Goal: Task Accomplishment & Management: Use online tool/utility

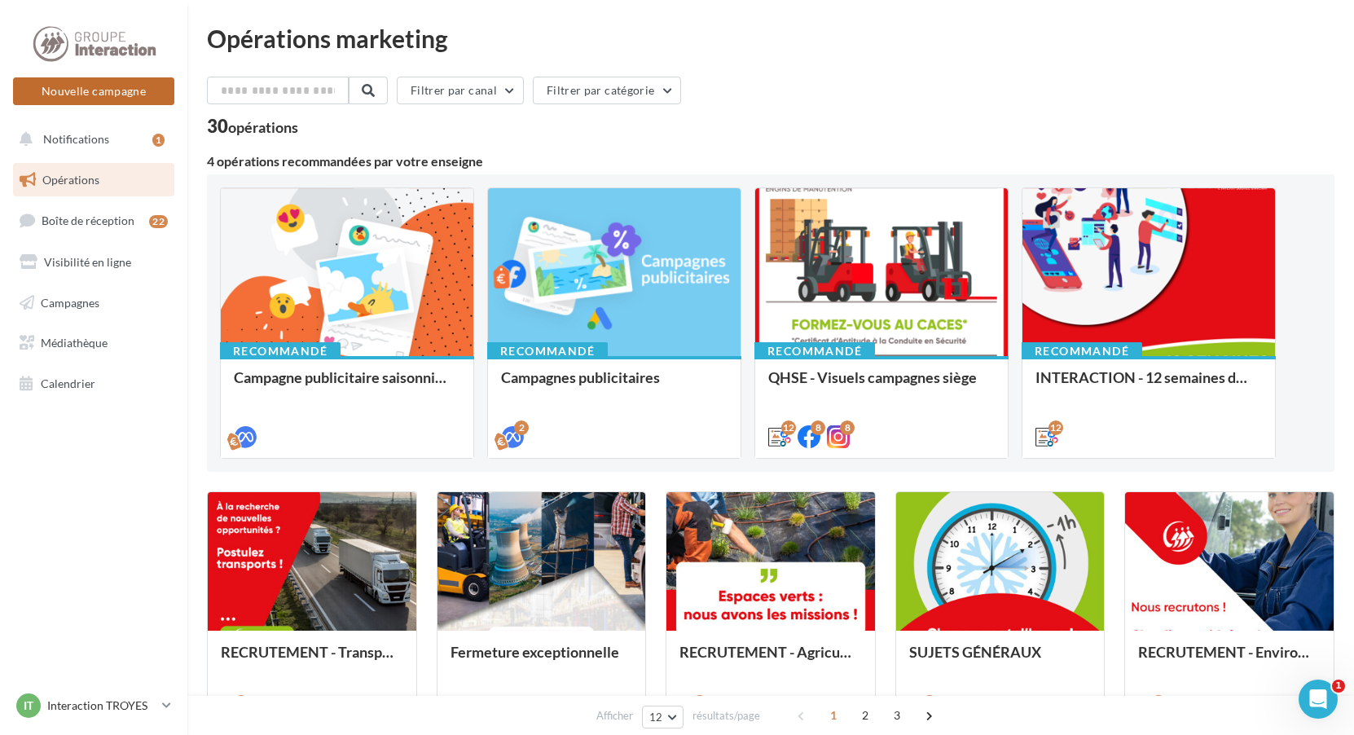
click at [99, 88] on button "Nouvelle campagne" at bounding box center [93, 91] width 161 height 28
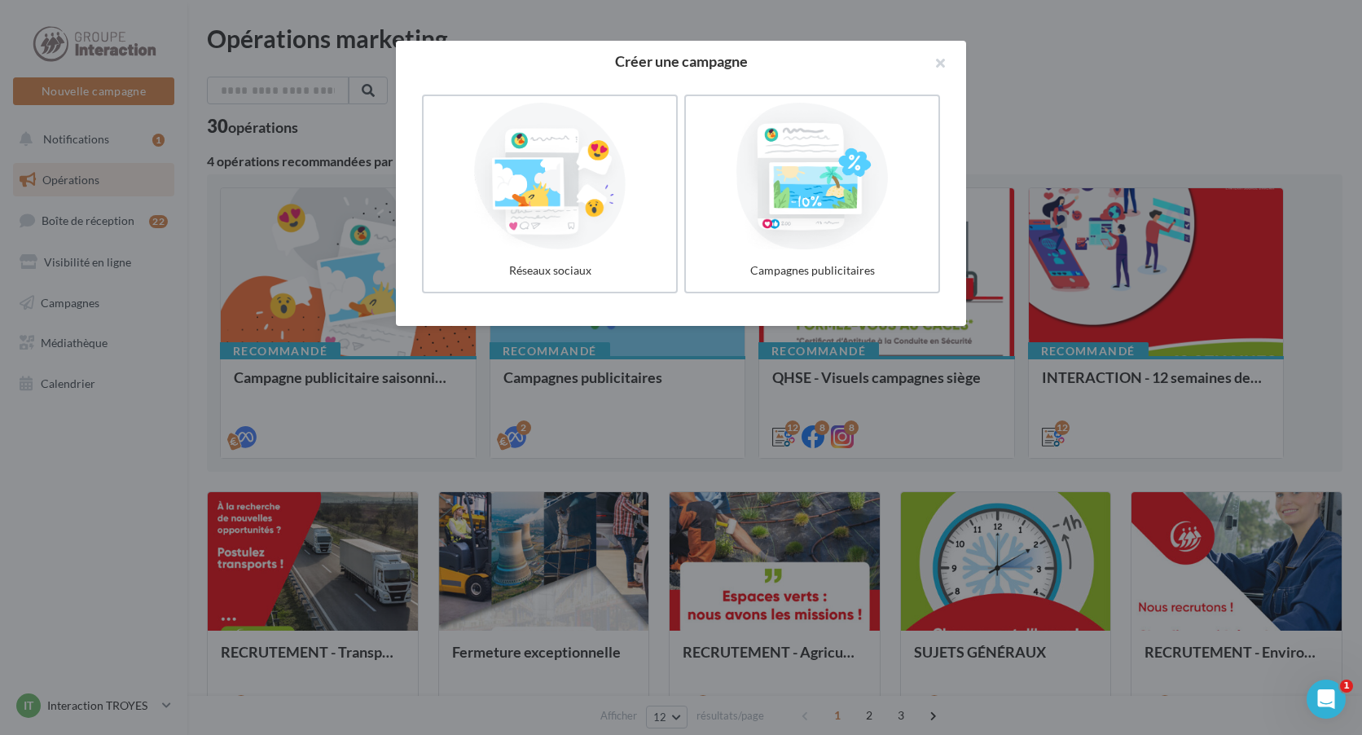
click at [620, 251] on label "Réseaux sociaux" at bounding box center [550, 193] width 256 height 199
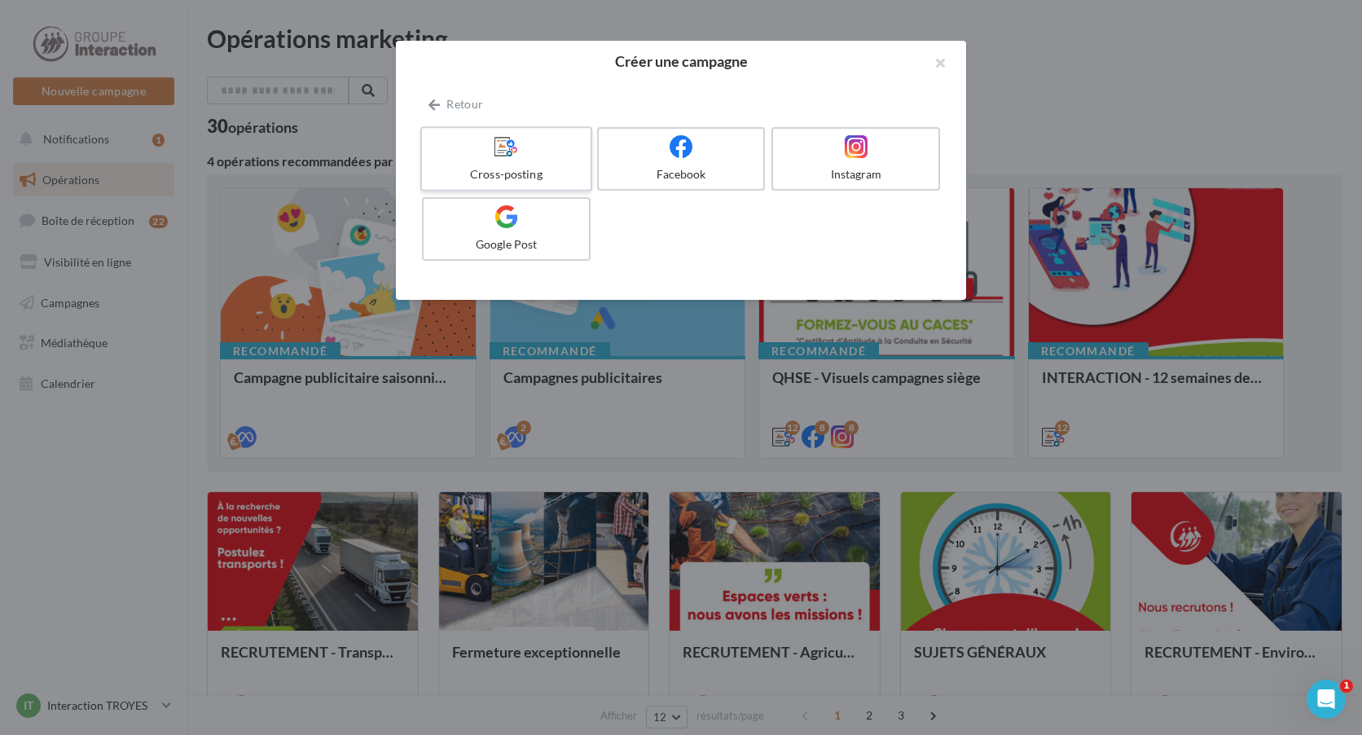
click at [548, 160] on label "Cross-posting" at bounding box center [506, 158] width 172 height 65
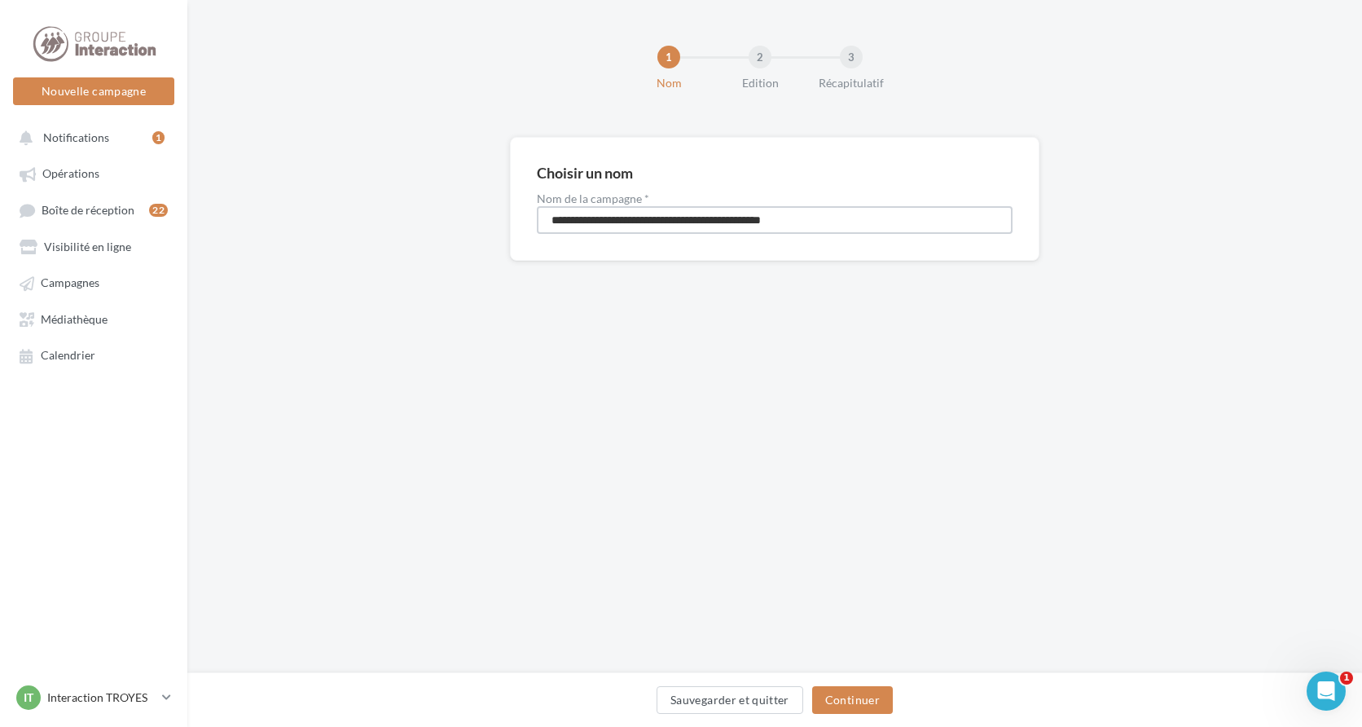
drag, startPoint x: 842, startPoint y: 223, endPoint x: 500, endPoint y: 228, distance: 341.4
click at [500, 228] on div "**********" at bounding box center [774, 225] width 1175 height 176
type input "**********"
click at [844, 687] on button "Continuer" at bounding box center [852, 700] width 81 height 28
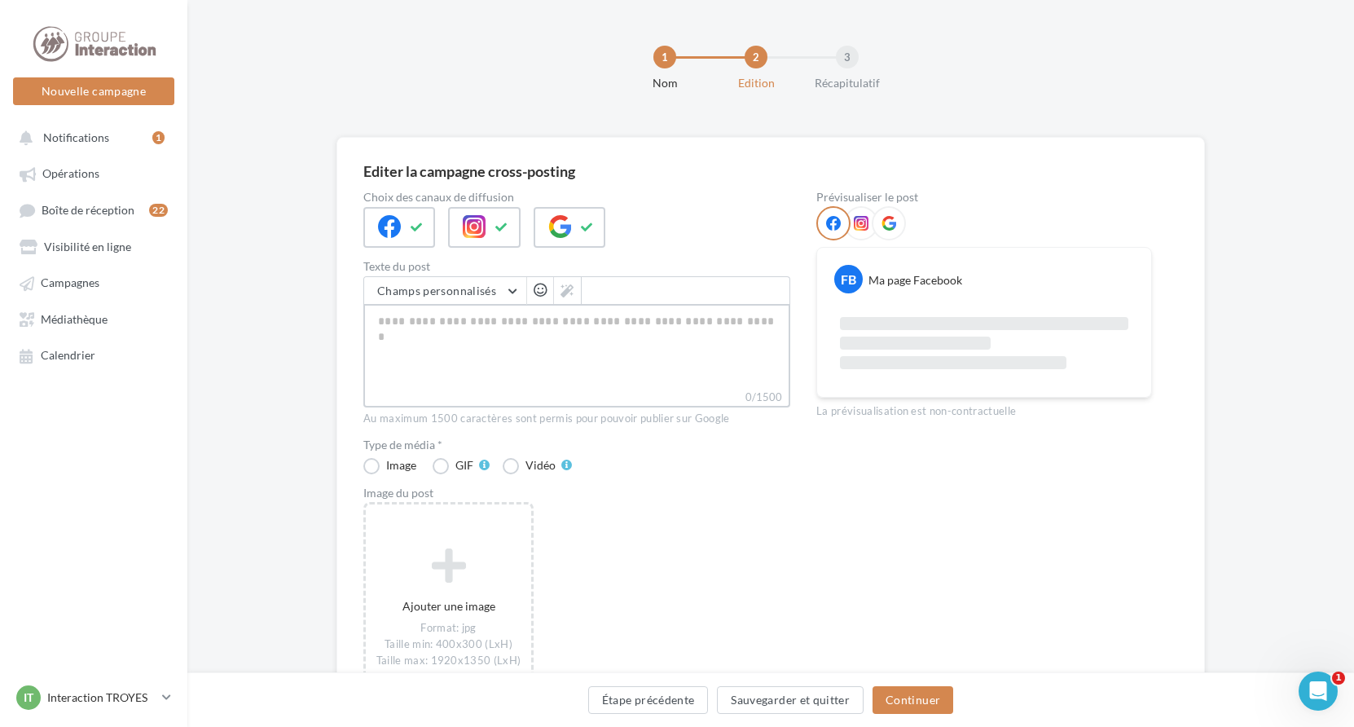
click at [508, 314] on textarea "0/1500" at bounding box center [576, 346] width 427 height 85
paste textarea "**********"
type textarea "**********"
drag, startPoint x: 532, startPoint y: 344, endPoint x: 323, endPoint y: 314, distance: 211.4
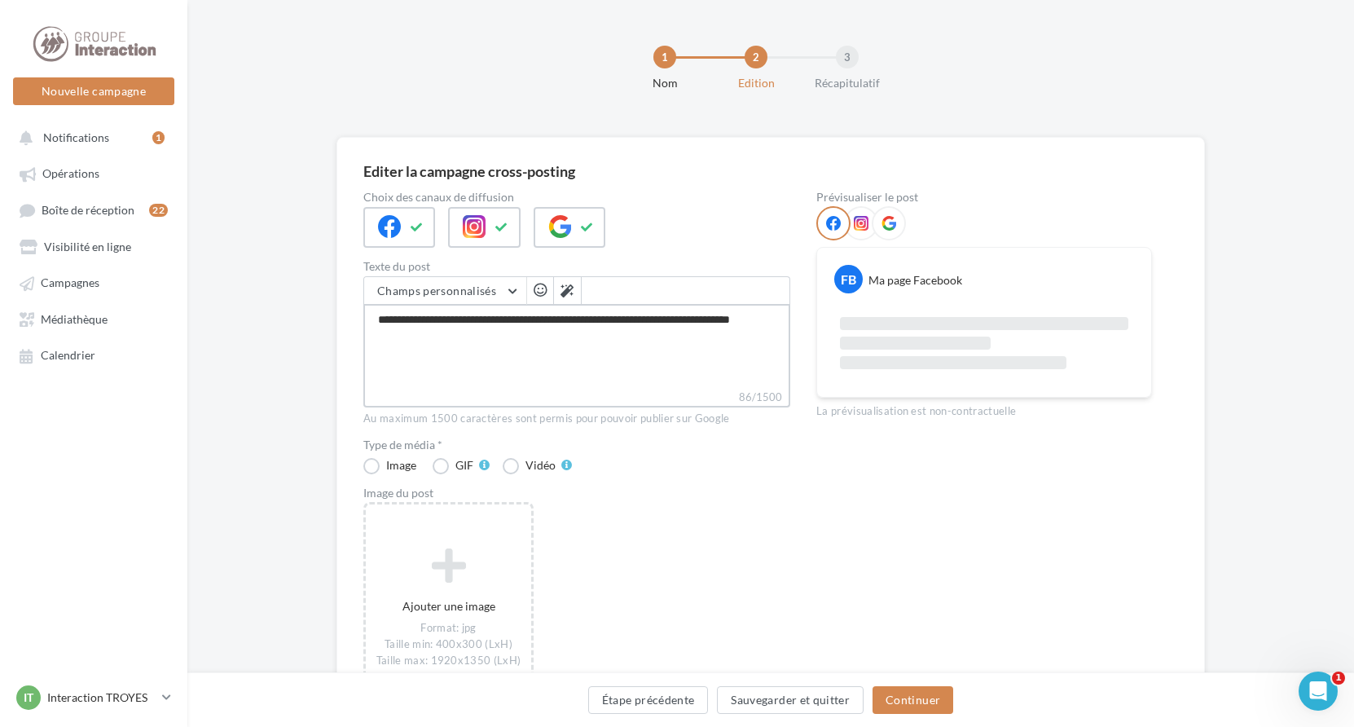
click at [324, 314] on div "Editer la campagne cross-posting Choix des canaux de diffusion Texte du post Ch…" at bounding box center [770, 481] width 1167 height 688
click at [469, 332] on textarea "0/1500" at bounding box center [576, 346] width 427 height 85
paste textarea "**********"
type textarea "**********"
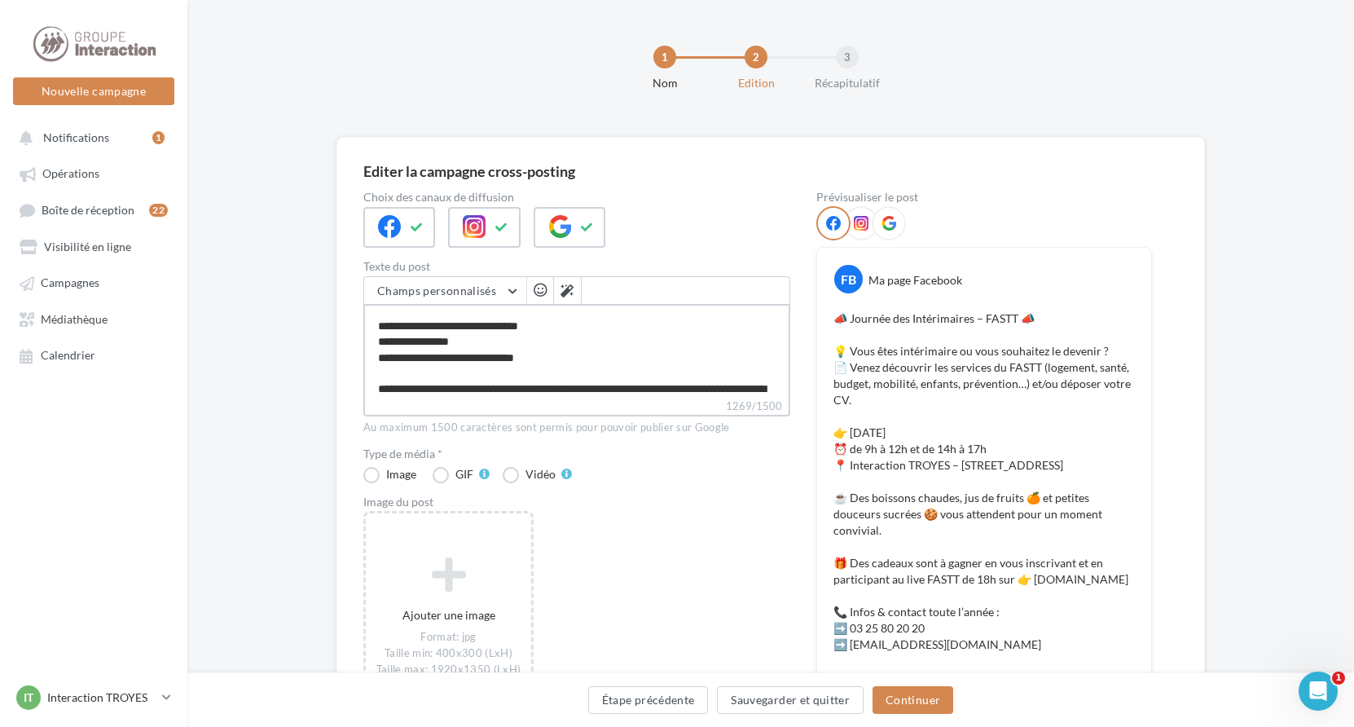
scroll to position [326, 0]
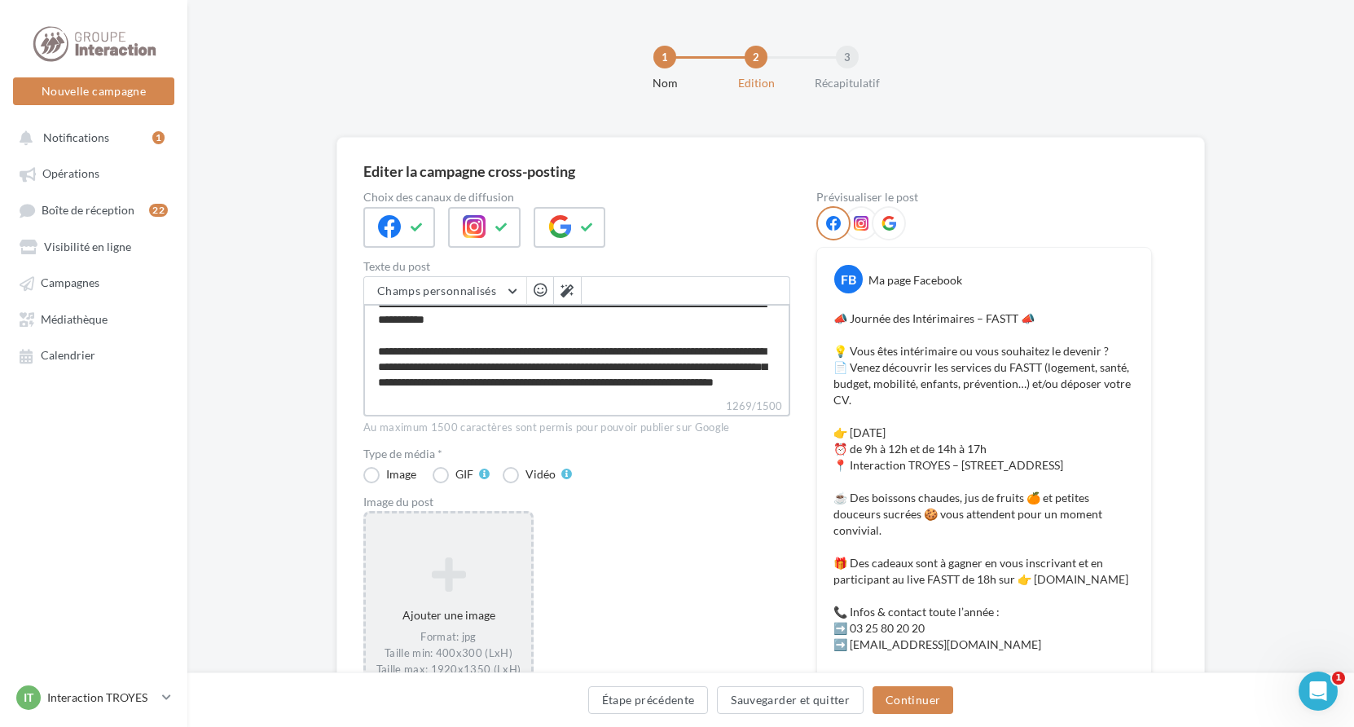
type textarea "**********"
click at [497, 573] on icon at bounding box center [448, 573] width 152 height 39
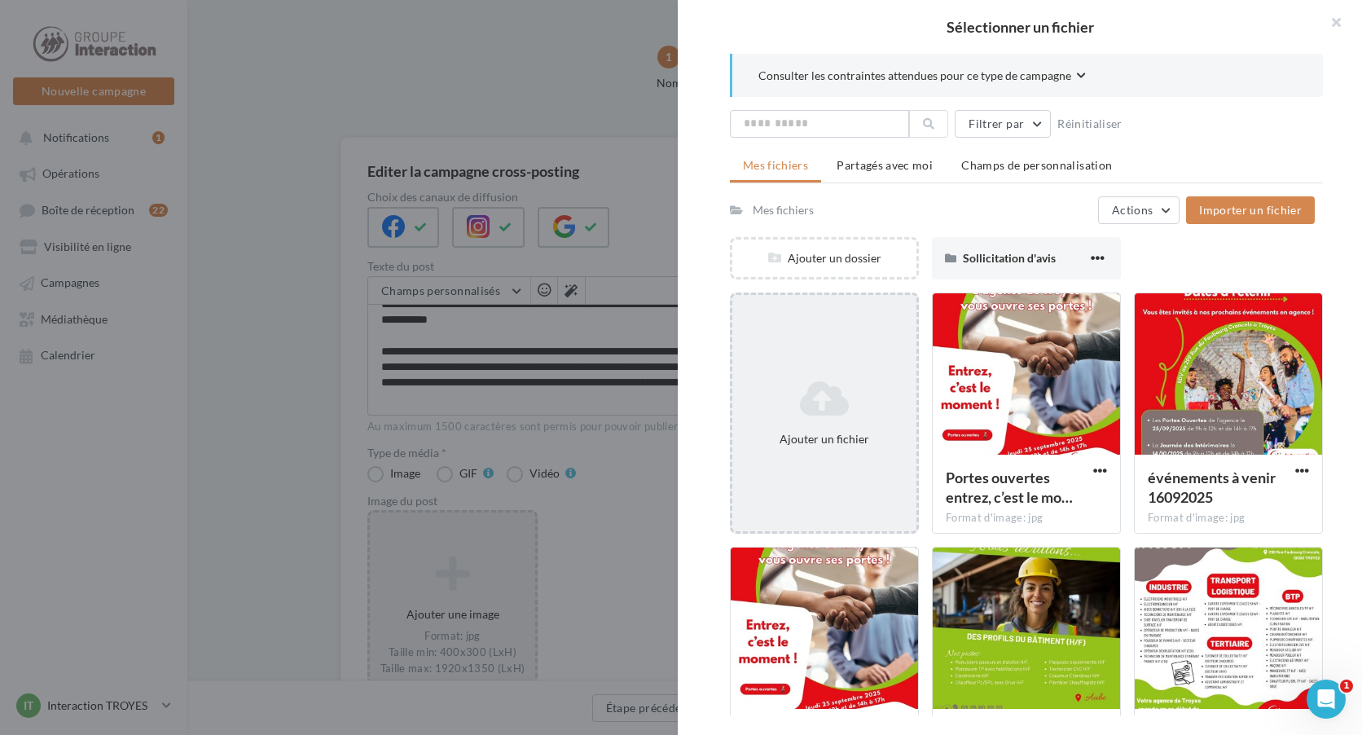
click at [790, 414] on icon at bounding box center [824, 398] width 171 height 39
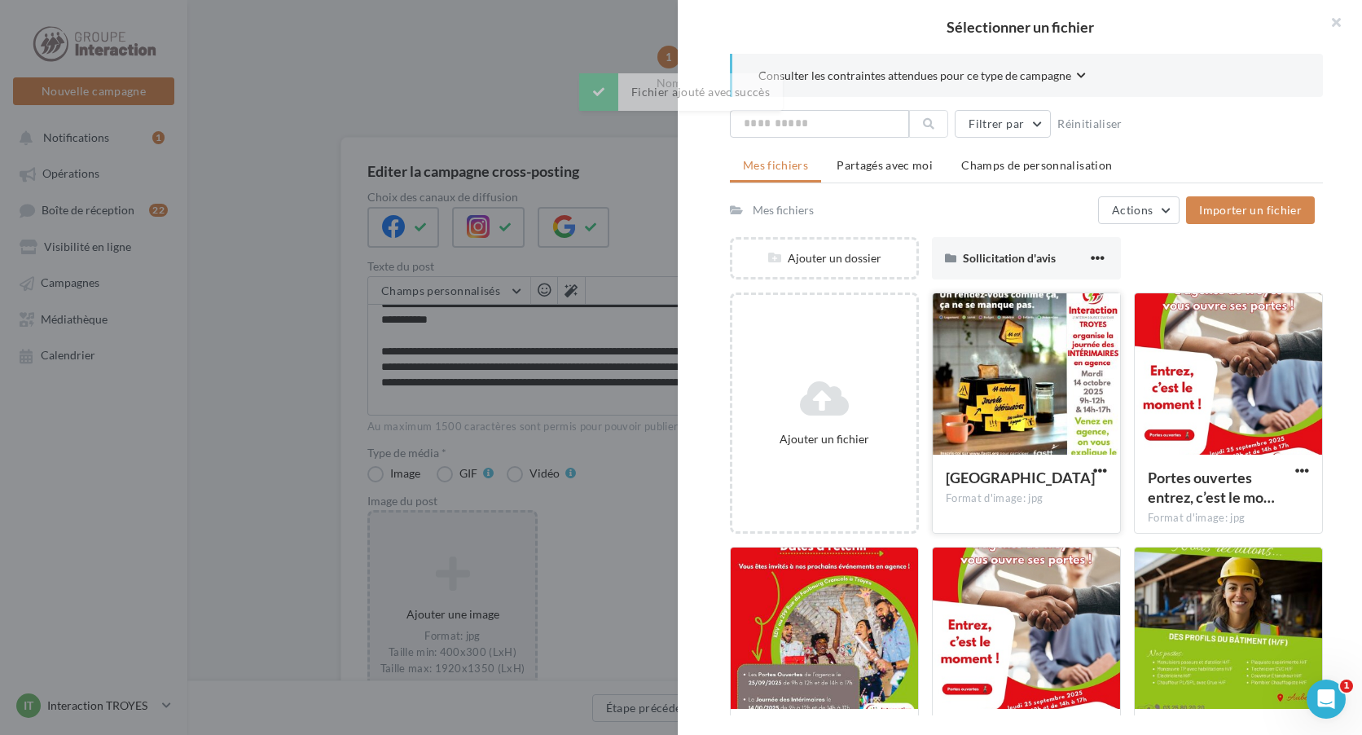
click at [996, 411] on div at bounding box center [1026, 374] width 187 height 163
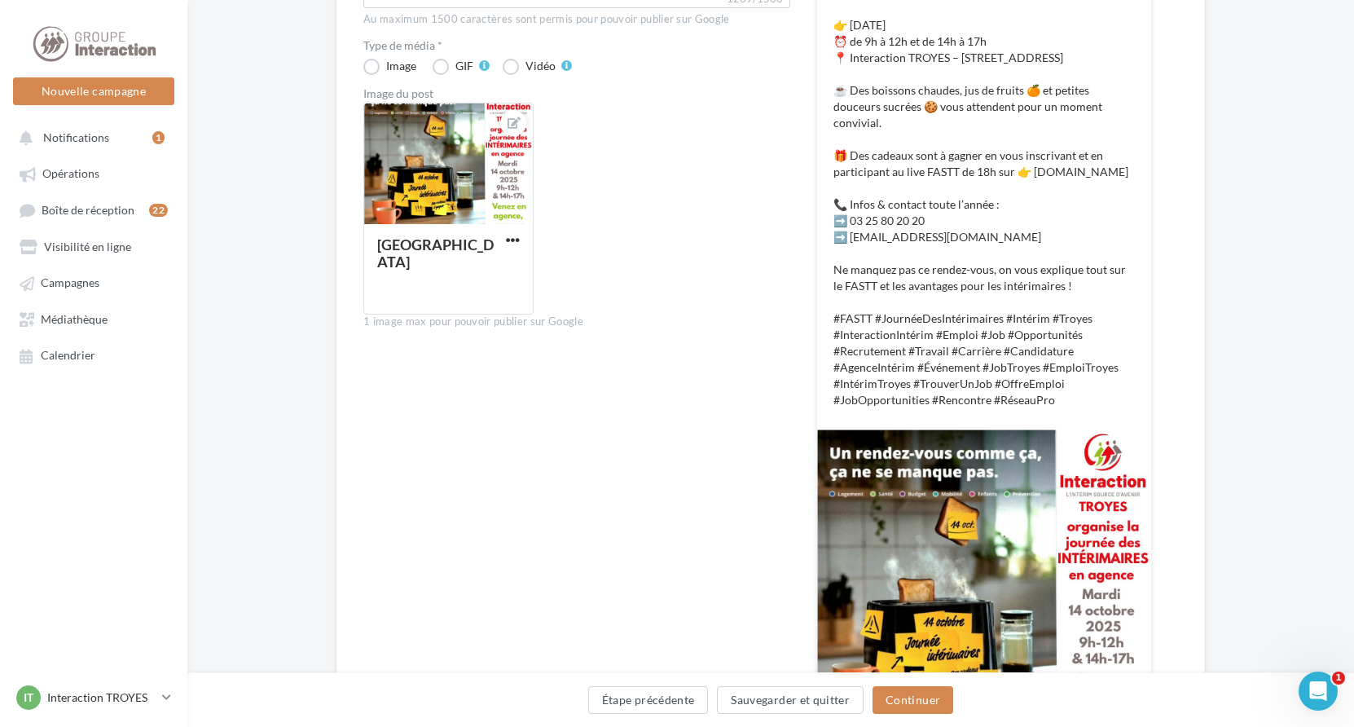
scroll to position [570, 0]
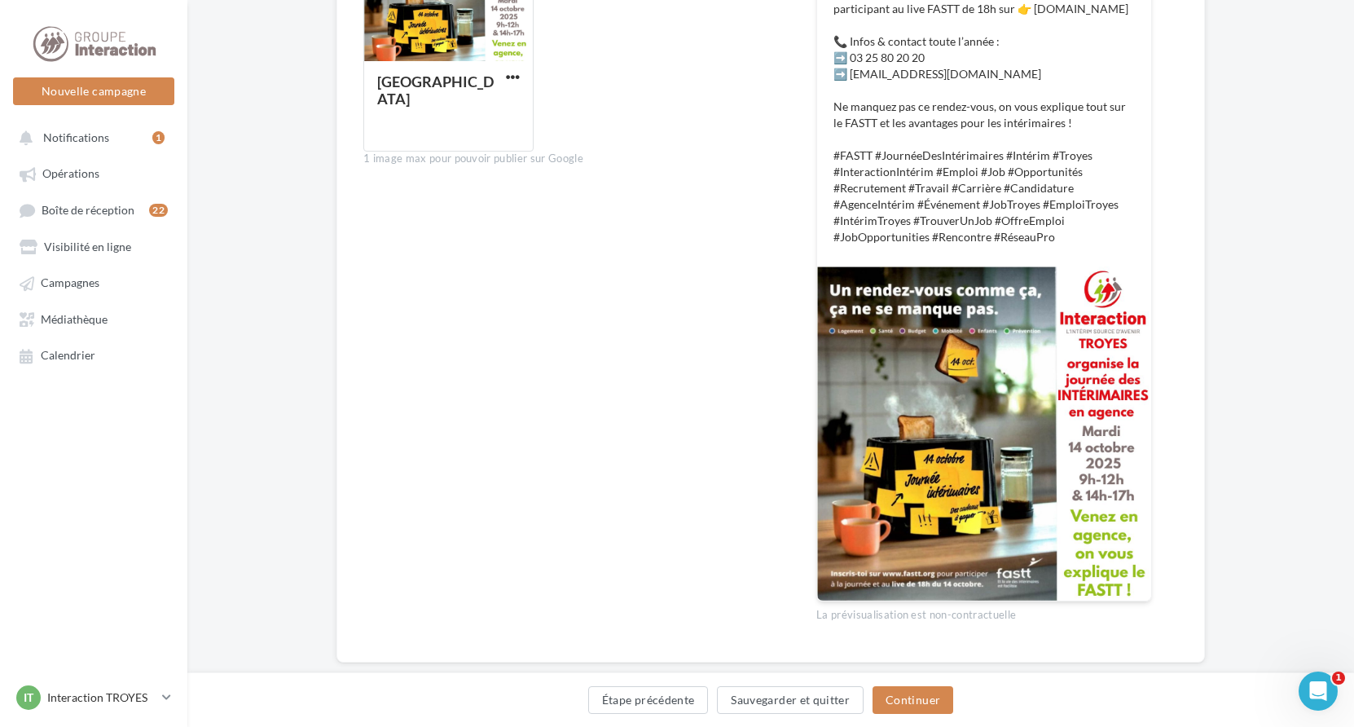
click at [673, 138] on div "[GEOGRAPHIC_DATA]" at bounding box center [583, 52] width 440 height 225
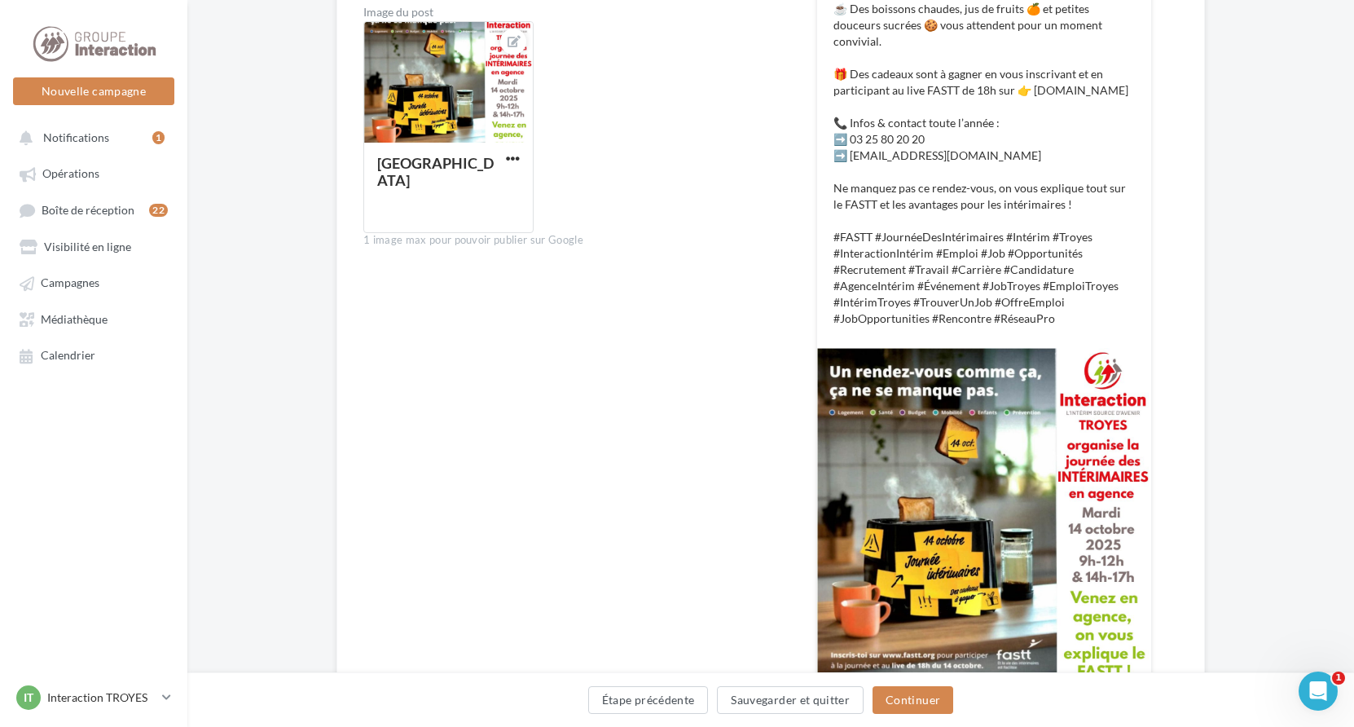
scroll to position [326, 0]
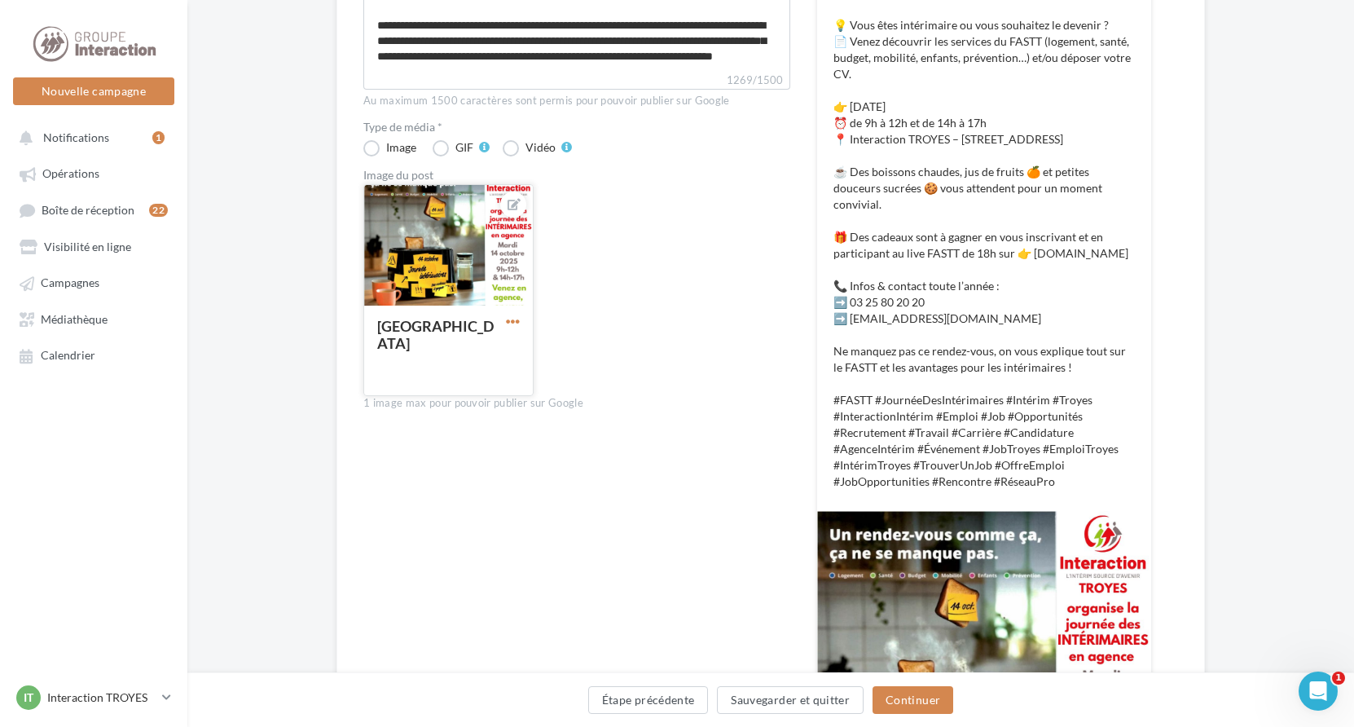
click at [507, 320] on span "button" at bounding box center [513, 321] width 14 height 14
click at [533, 356] on button "Remplacer l'image" at bounding box center [589, 354] width 172 height 42
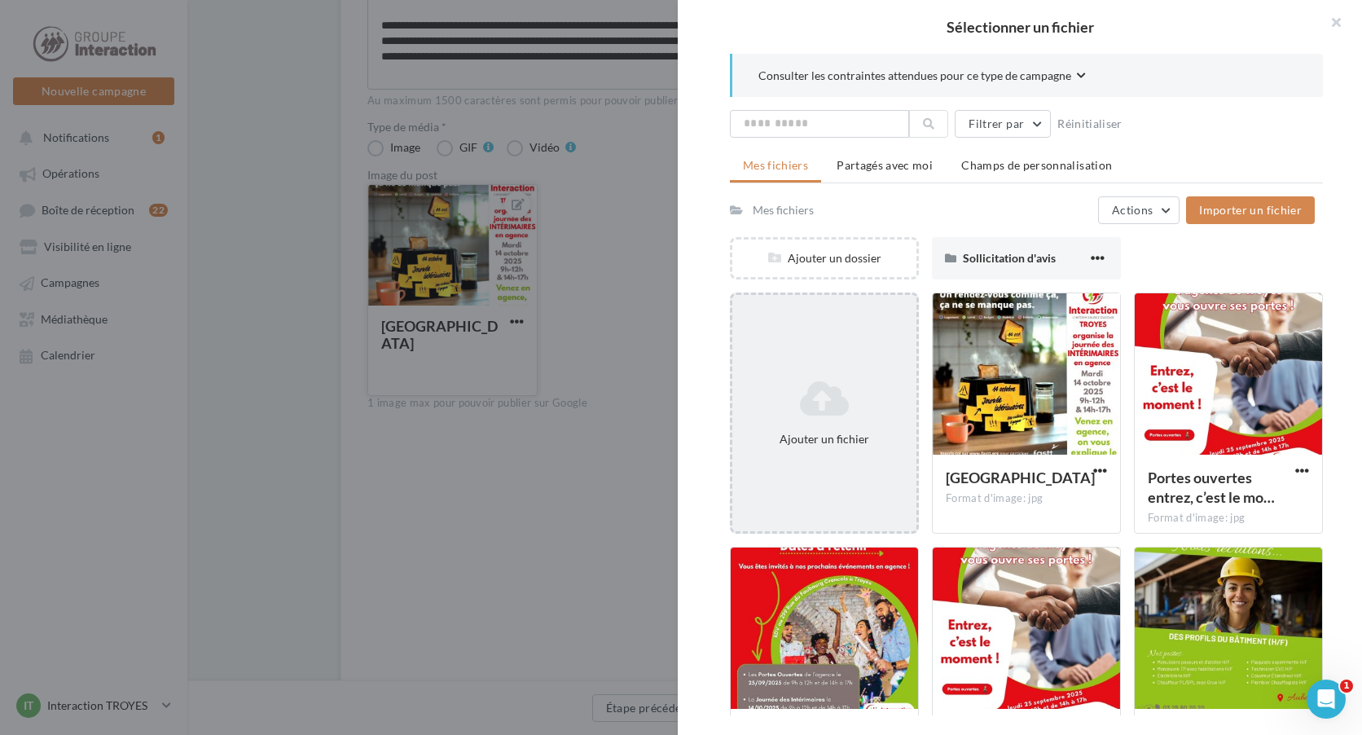
click at [846, 393] on icon at bounding box center [824, 398] width 171 height 39
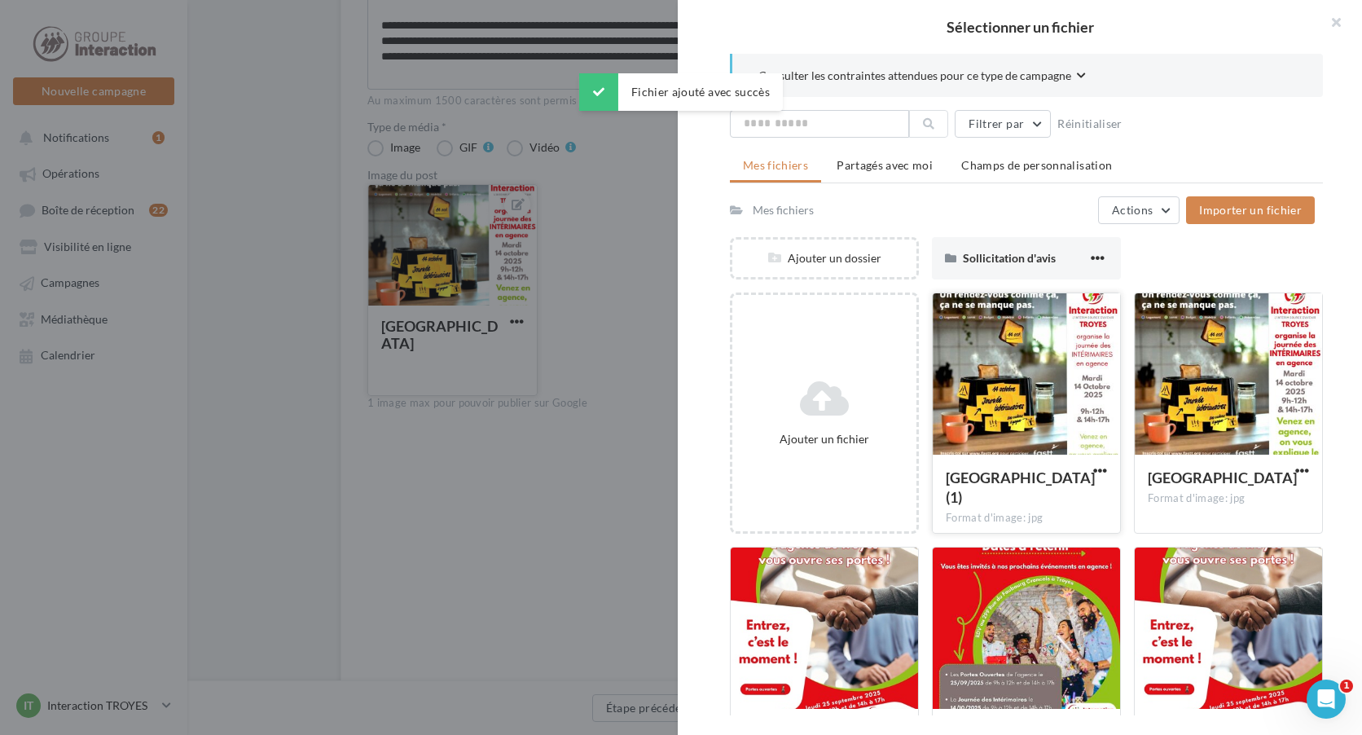
click at [1020, 409] on div at bounding box center [1026, 374] width 187 height 163
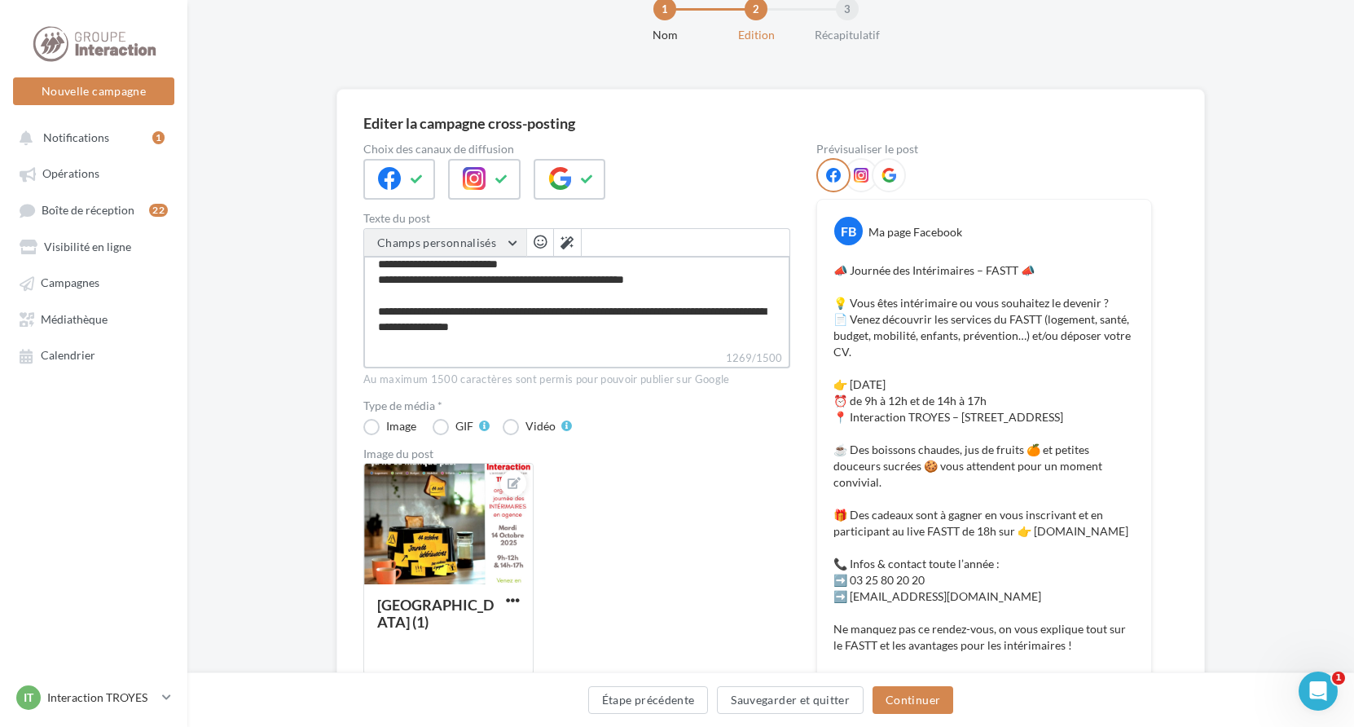
scroll to position [0, 0]
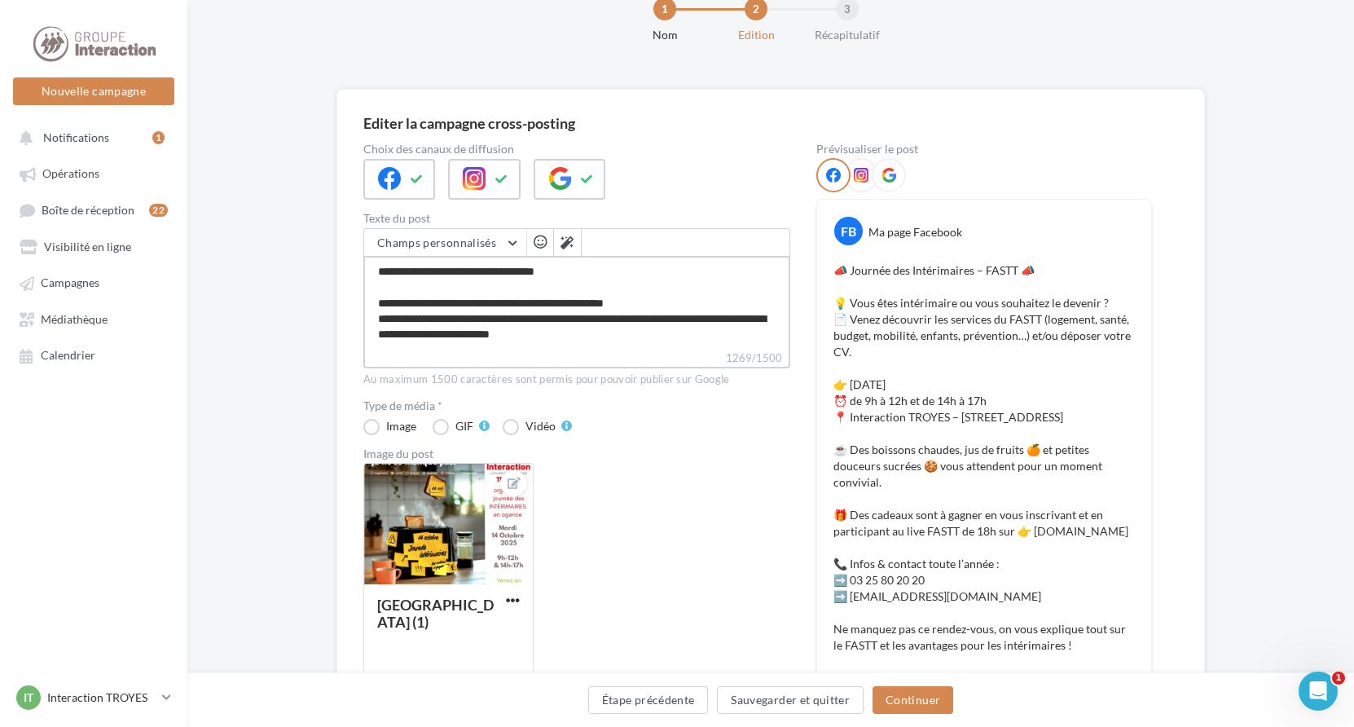
drag, startPoint x: 754, startPoint y: 332, endPoint x: 359, endPoint y: 230, distance: 407.2
click at [359, 230] on div "Editer la campagne cross-posting Choix des canaux de diffusion Texte du post Ch…" at bounding box center [770, 637] width 868 height 1096
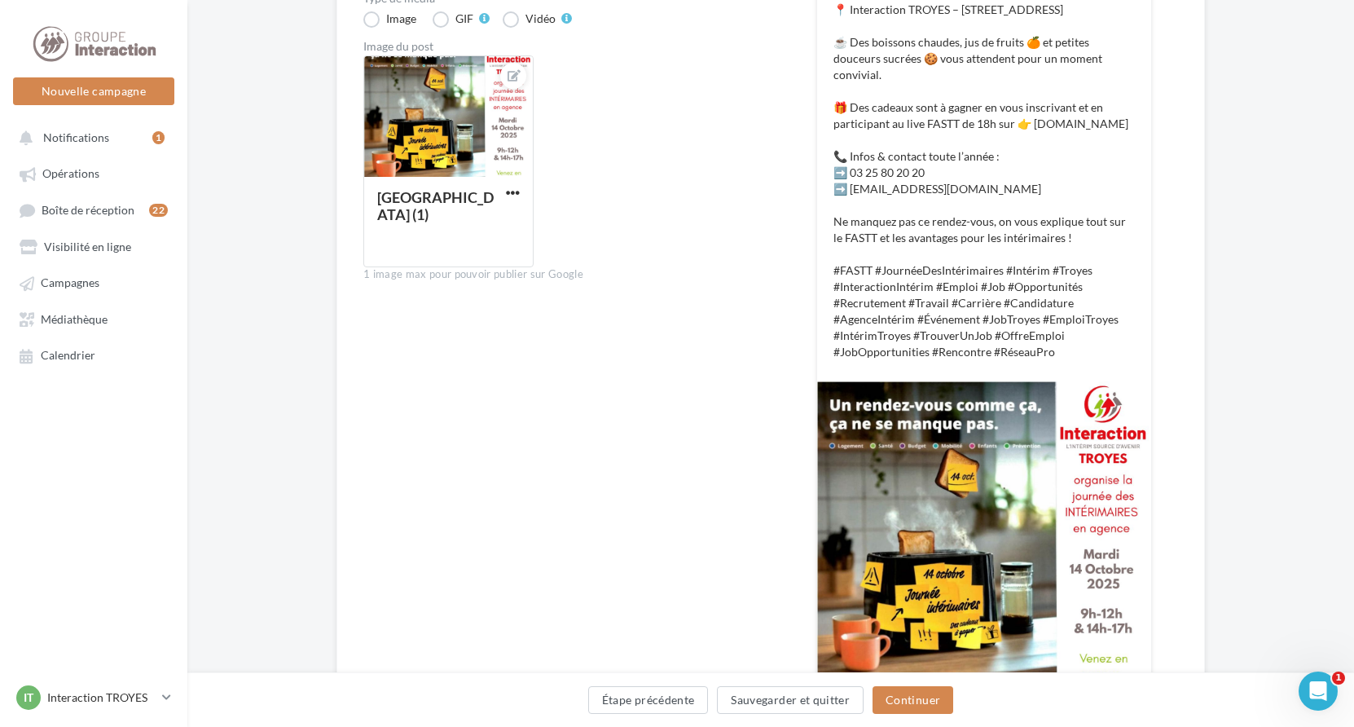
scroll to position [618, 0]
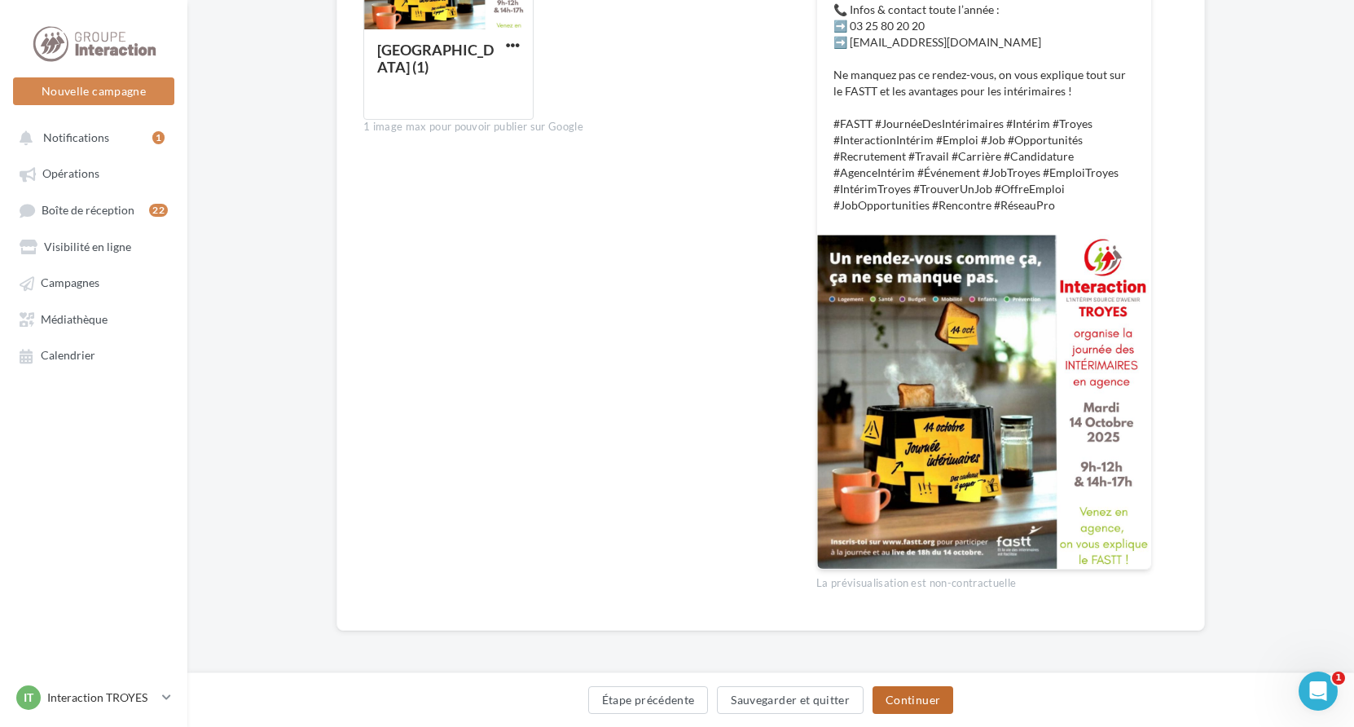
click at [900, 700] on button "Continuer" at bounding box center [912, 700] width 81 height 28
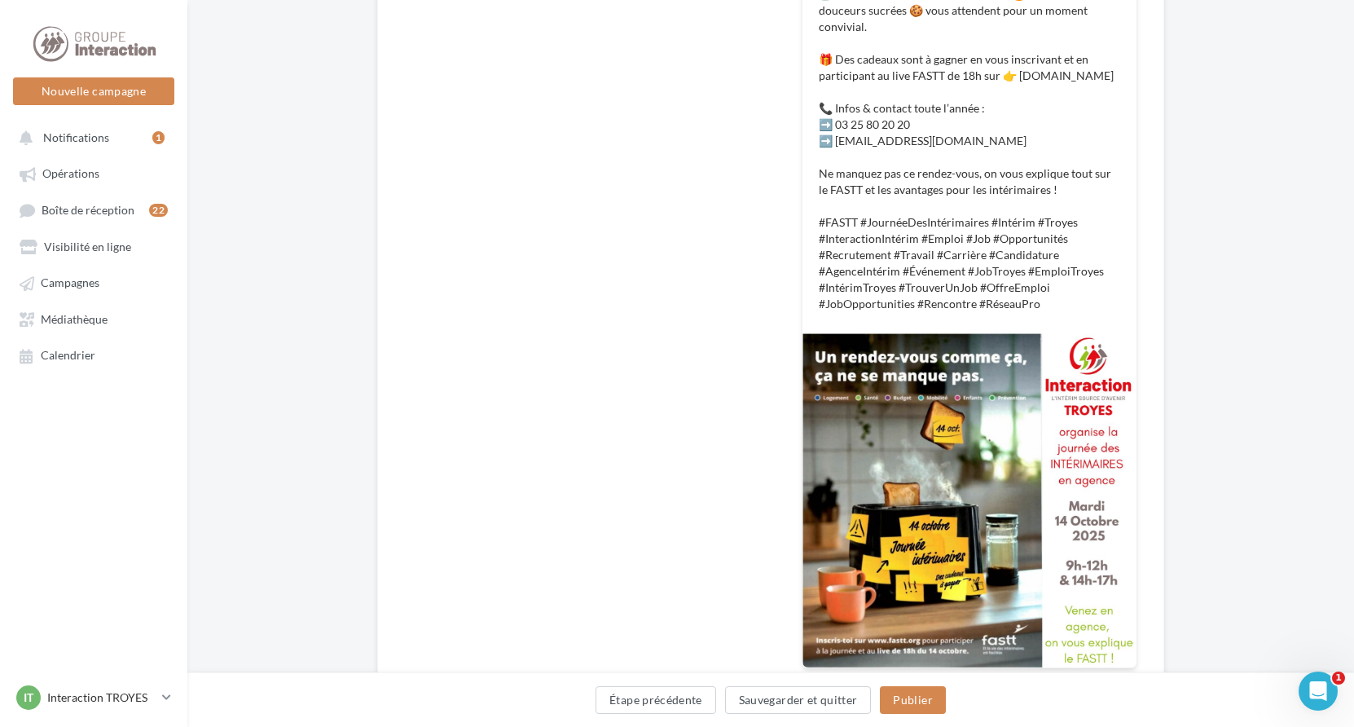
scroll to position [591, 0]
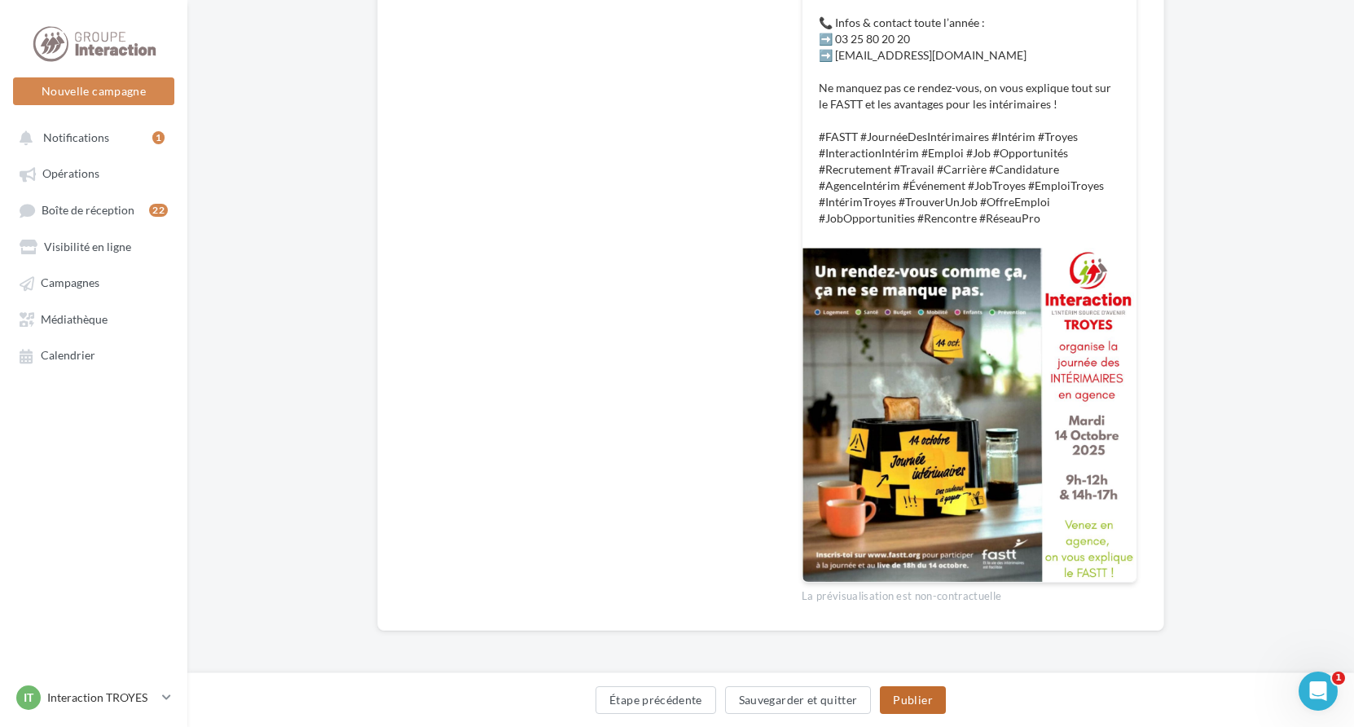
click at [932, 702] on button "Publier" at bounding box center [912, 700] width 65 height 28
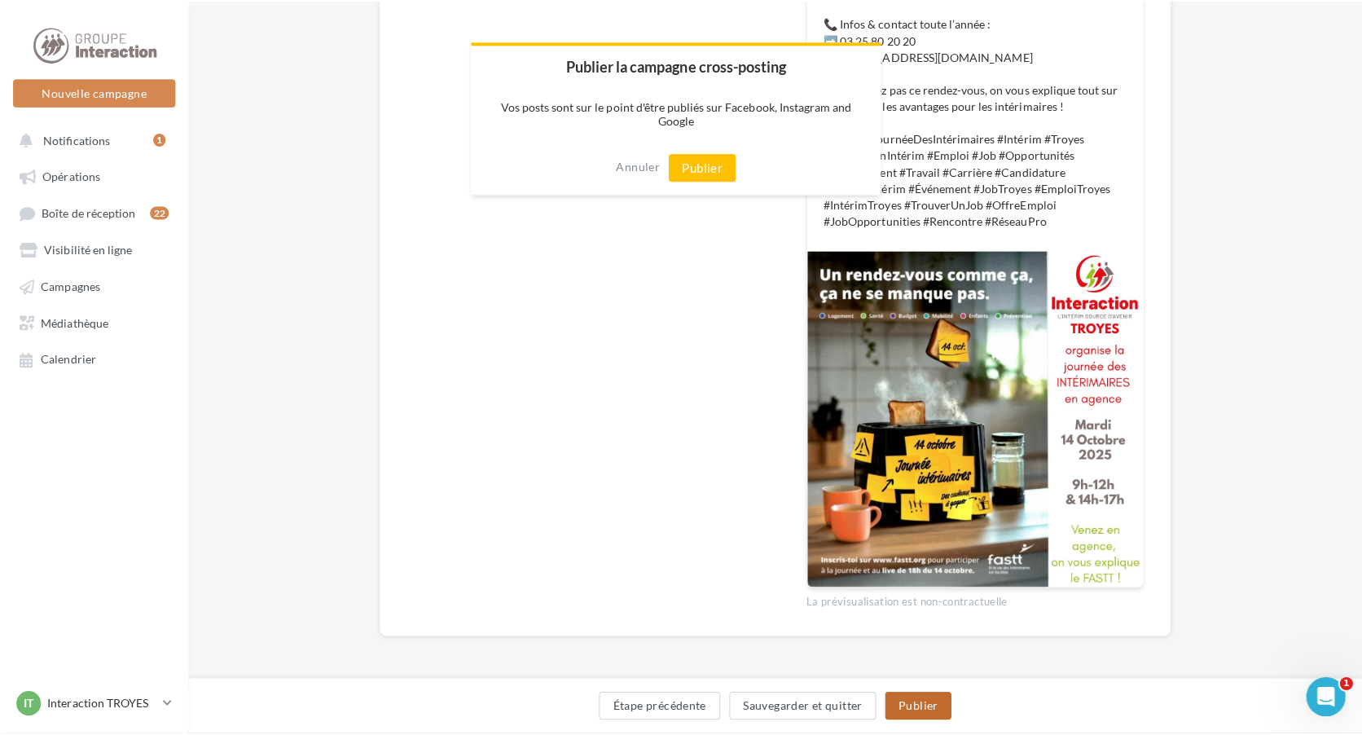
scroll to position [582, 0]
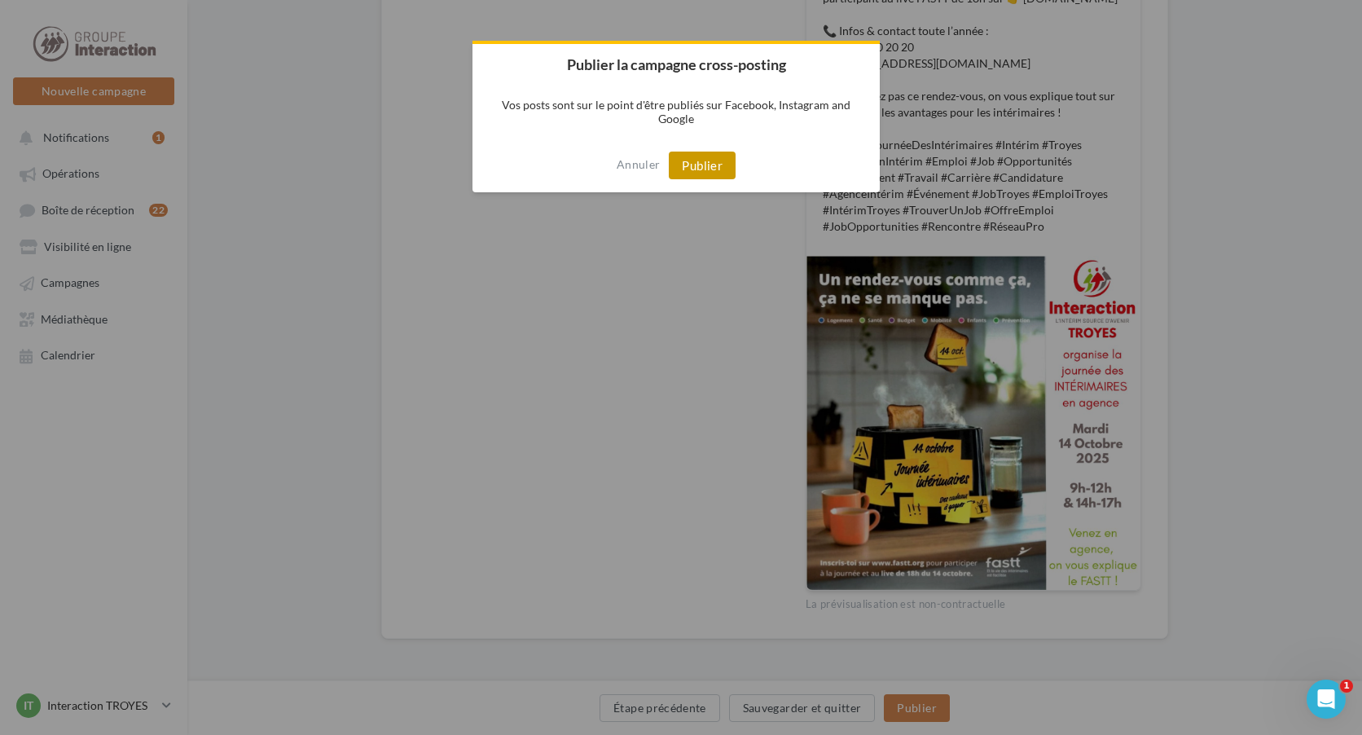
click at [703, 164] on button "Publier" at bounding box center [702, 166] width 67 height 28
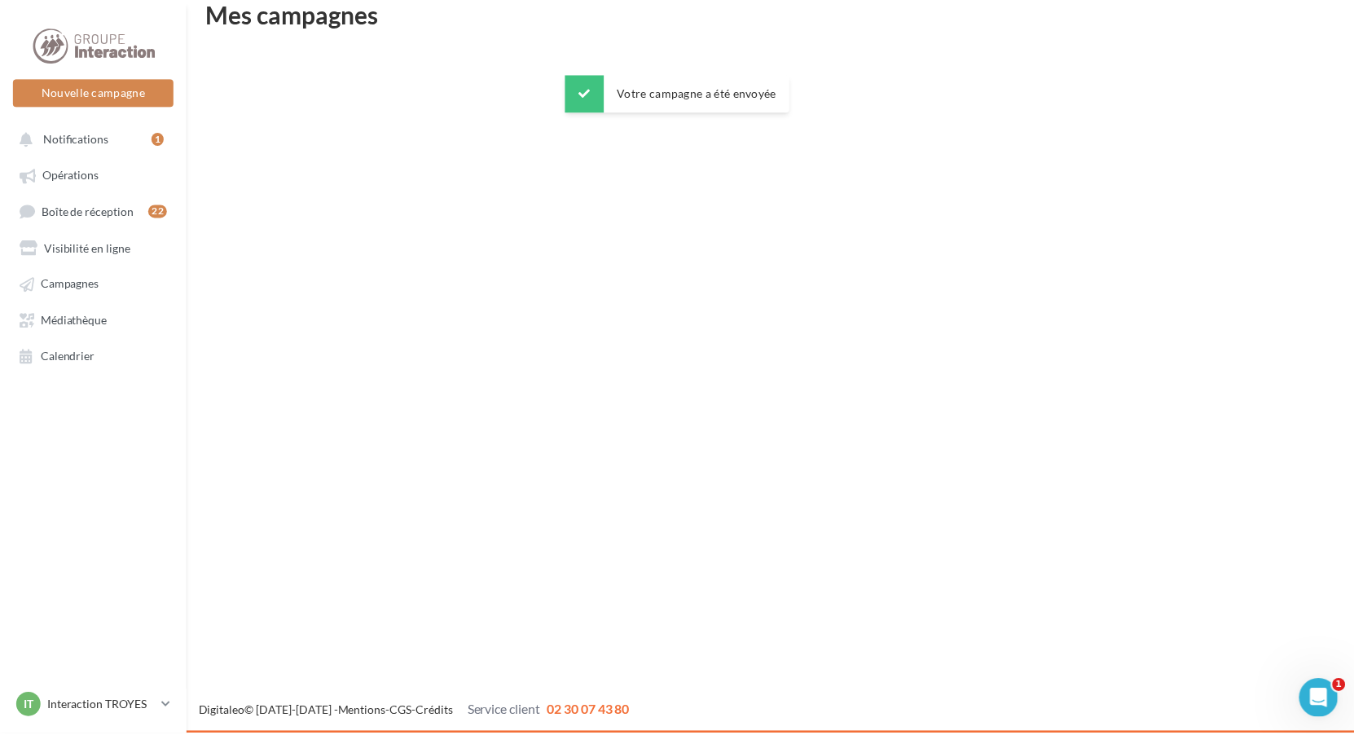
scroll to position [26, 0]
